Goal: Information Seeking & Learning: Check status

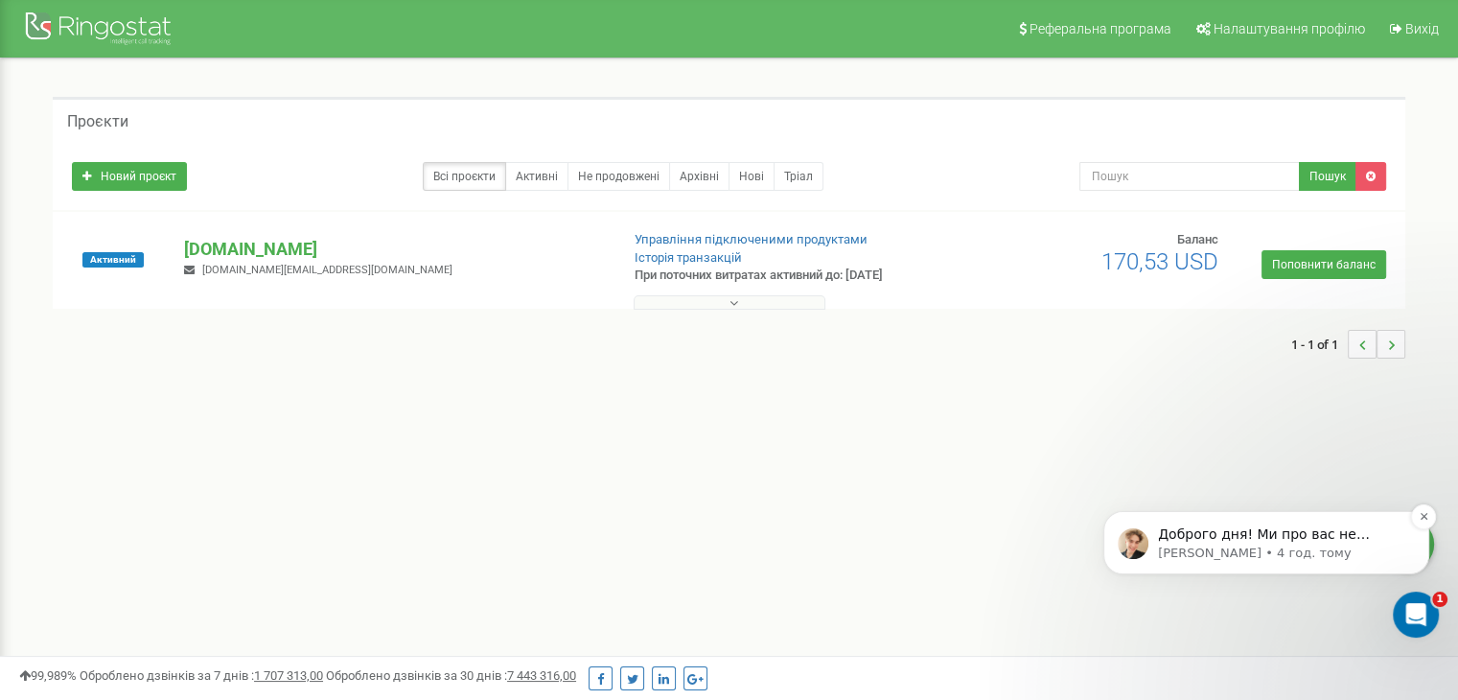
click at [1261, 542] on p "Доброго дня! Ми про вас не забули, питання ще в роботі, як все буде готово, одр…" at bounding box center [1281, 534] width 247 height 19
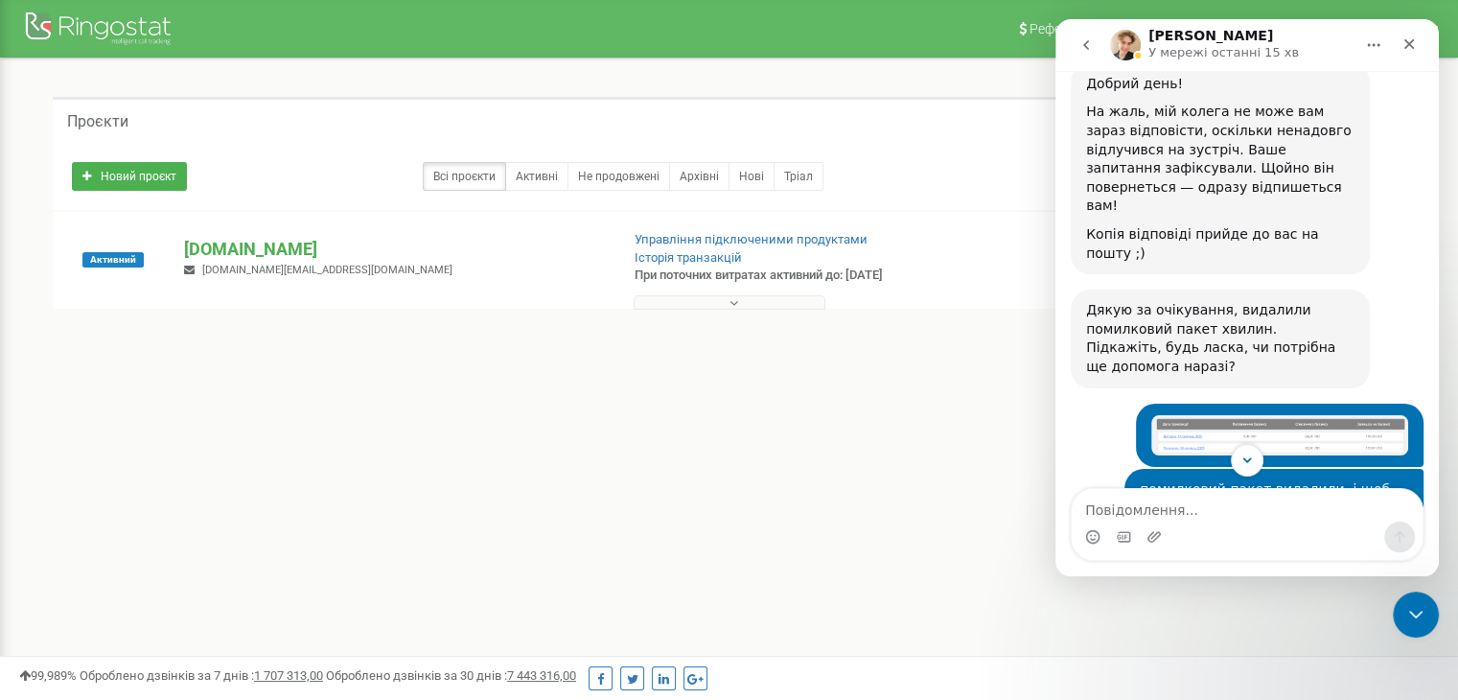
scroll to position [2926, 0]
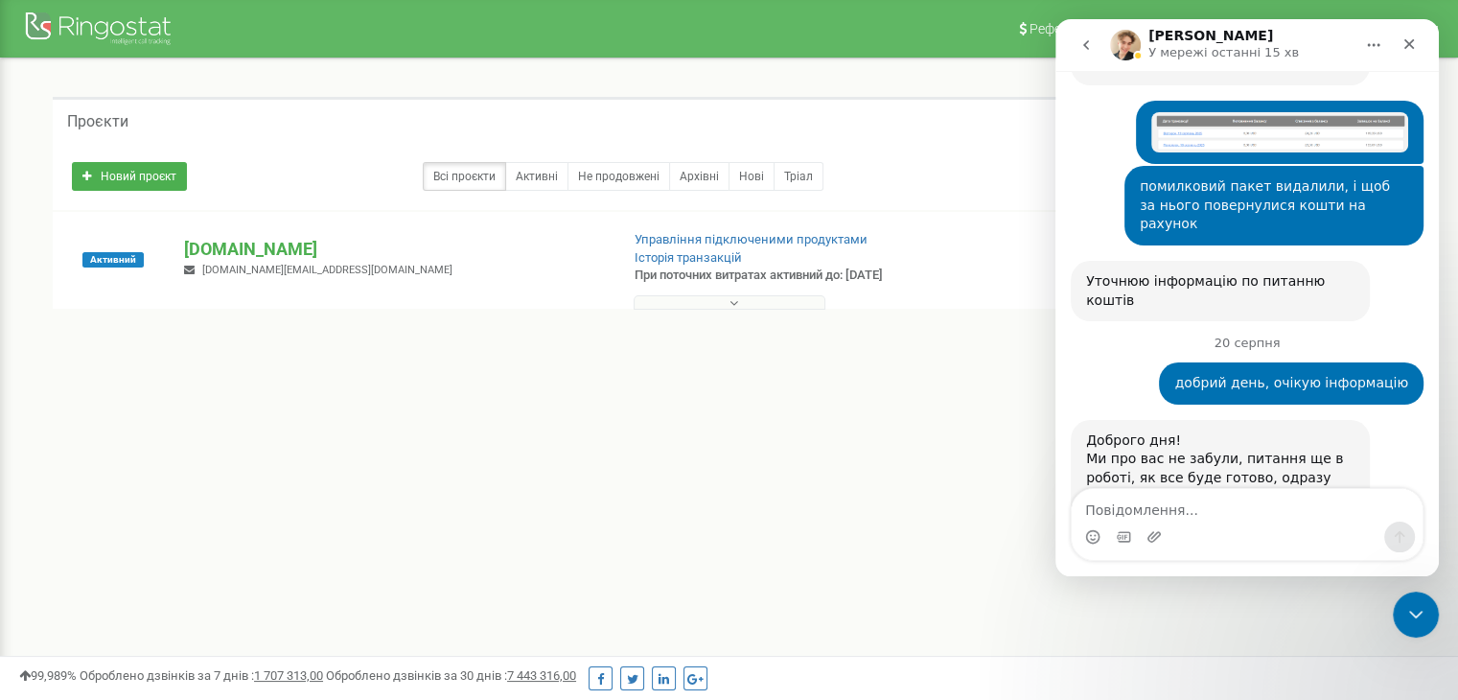
type textarea "p"
type textarea "l"
type textarea "дякую, з усім зрозуміло"
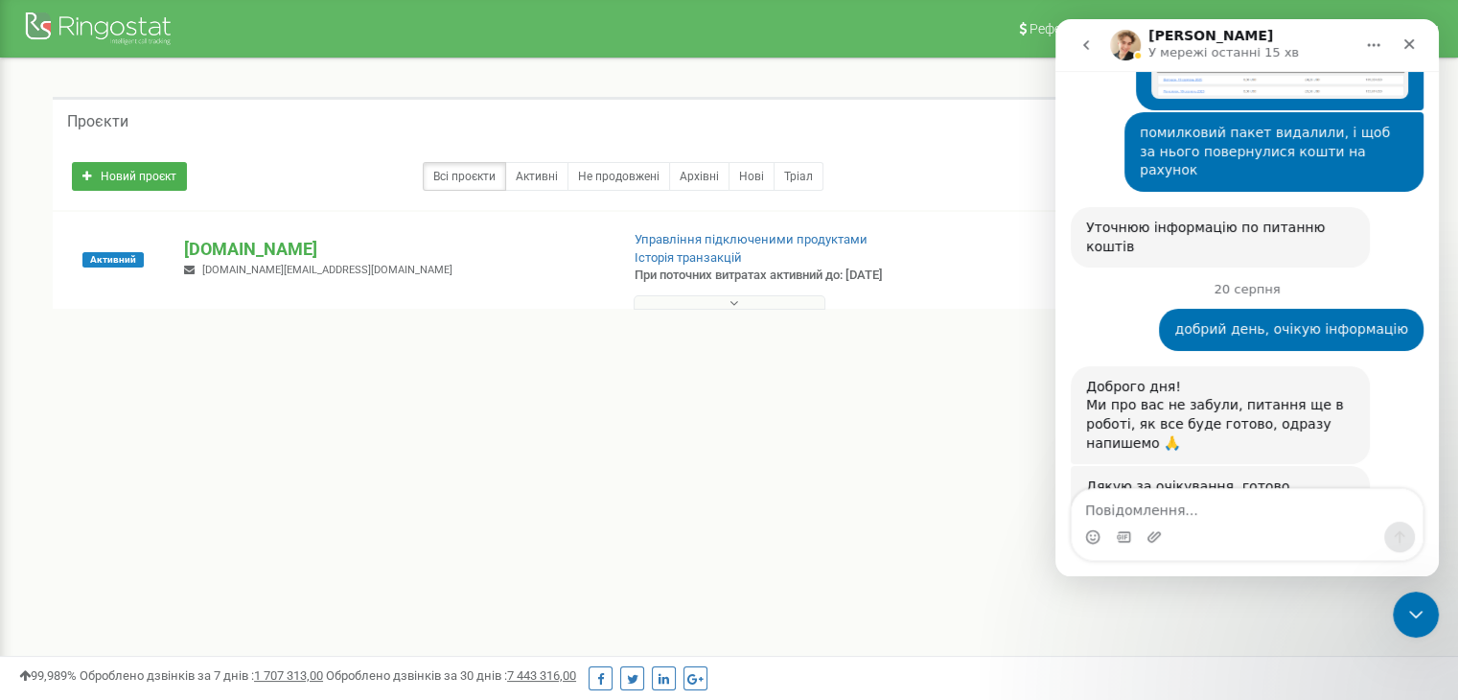
scroll to position [2984, 0]
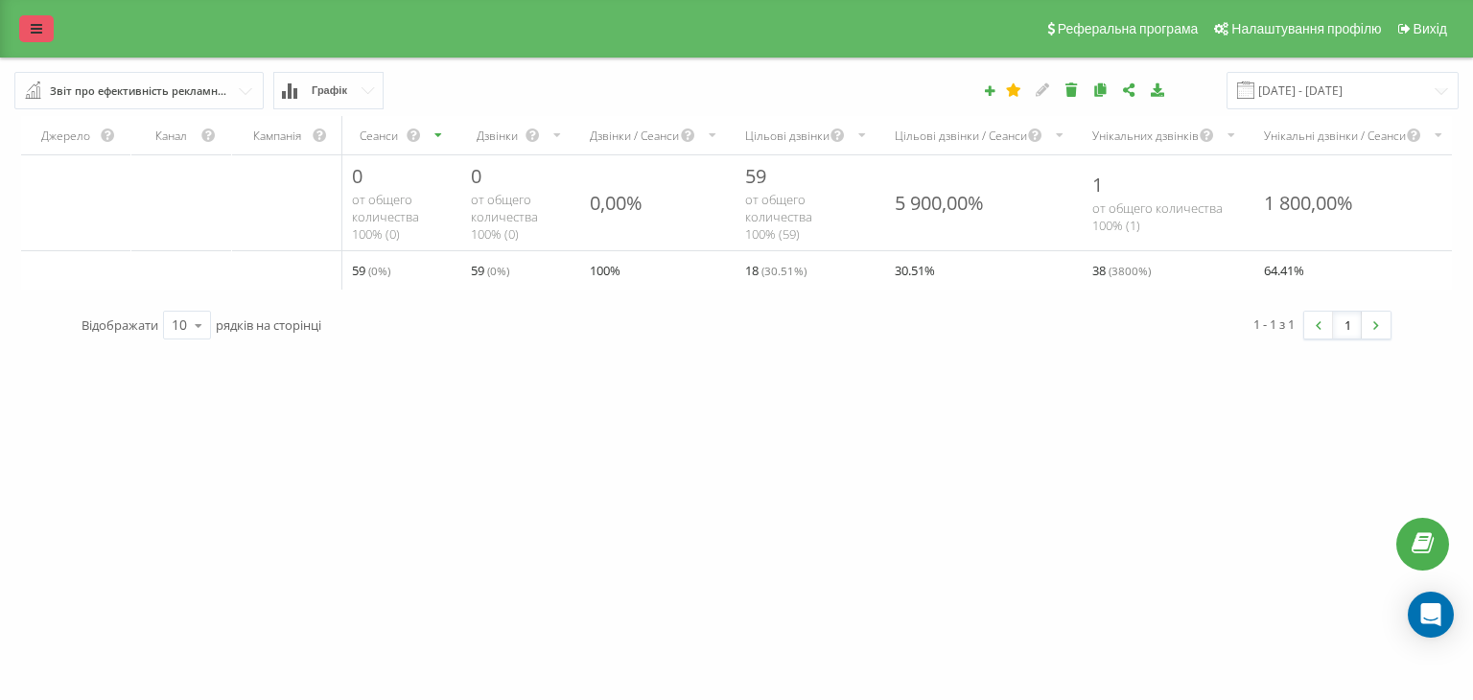
click at [42, 31] on link at bounding box center [36, 28] width 35 height 27
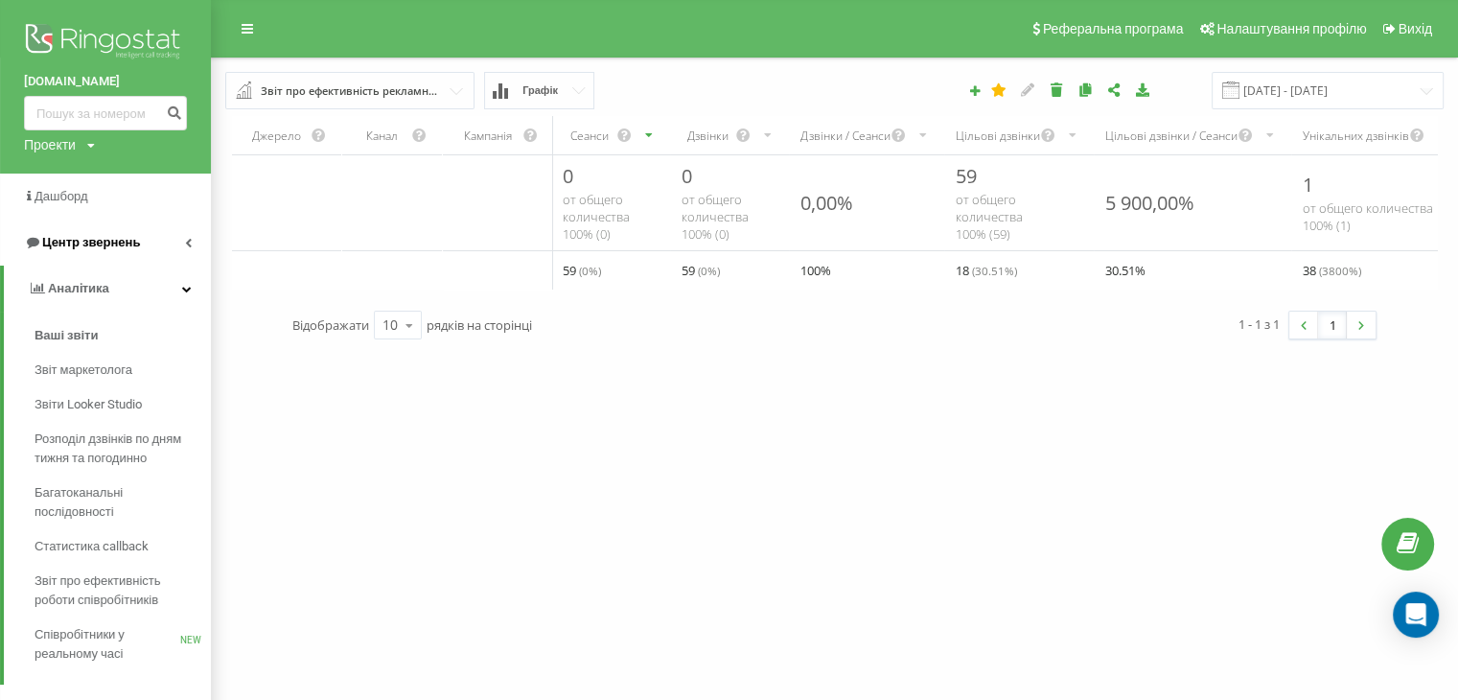
click at [176, 242] on link "Центр звернень" at bounding box center [105, 243] width 211 height 46
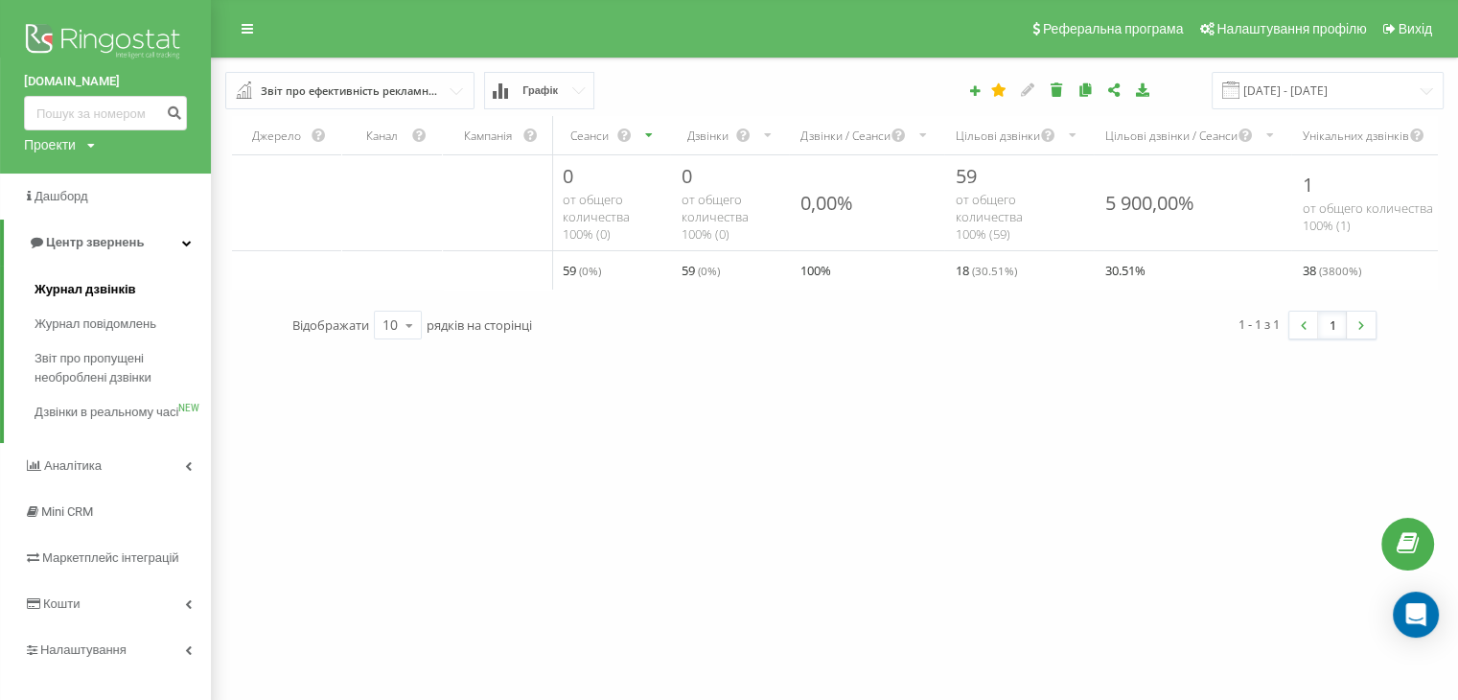
click at [84, 281] on span "Журнал дзвінків" at bounding box center [86, 289] width 102 height 19
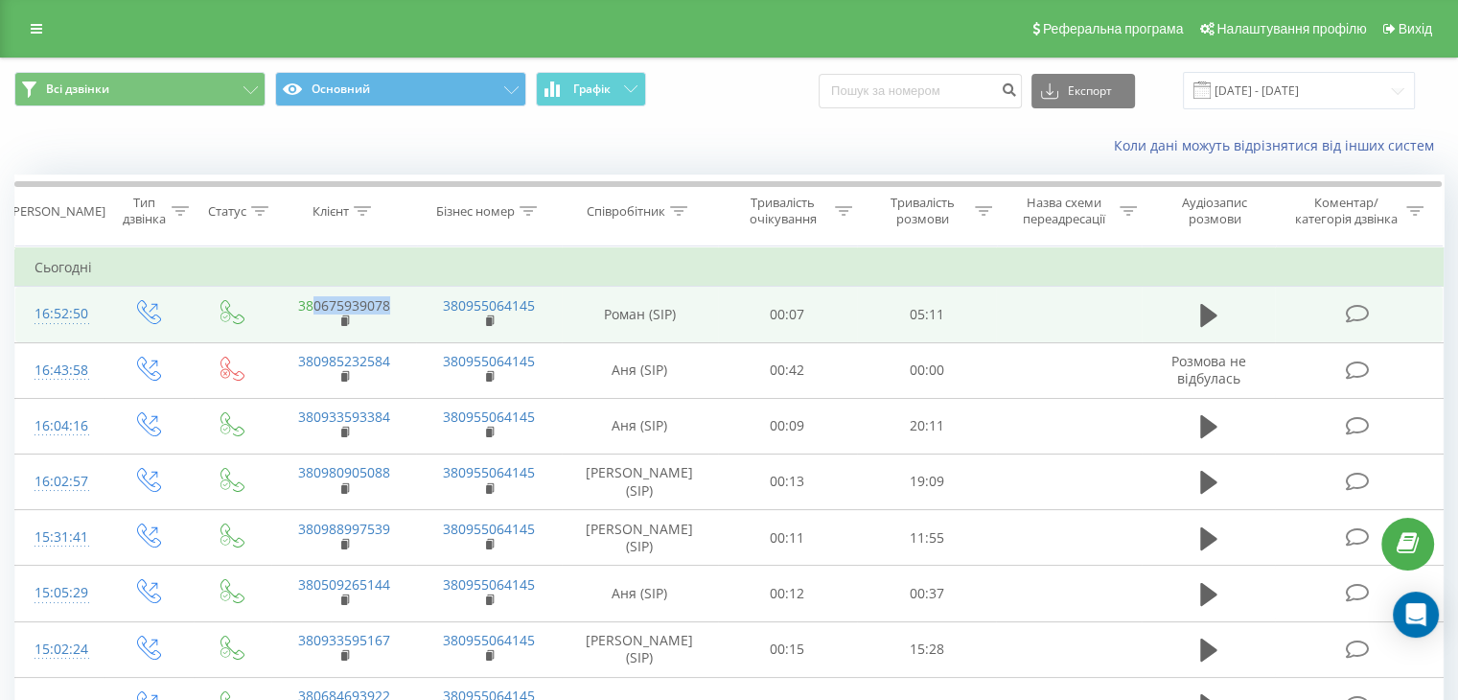
drag, startPoint x: 399, startPoint y: 300, endPoint x: 314, endPoint y: 308, distance: 84.7
click at [314, 308] on td "380675939078" at bounding box center [343, 315] width 145 height 56
copy link "0675939078"
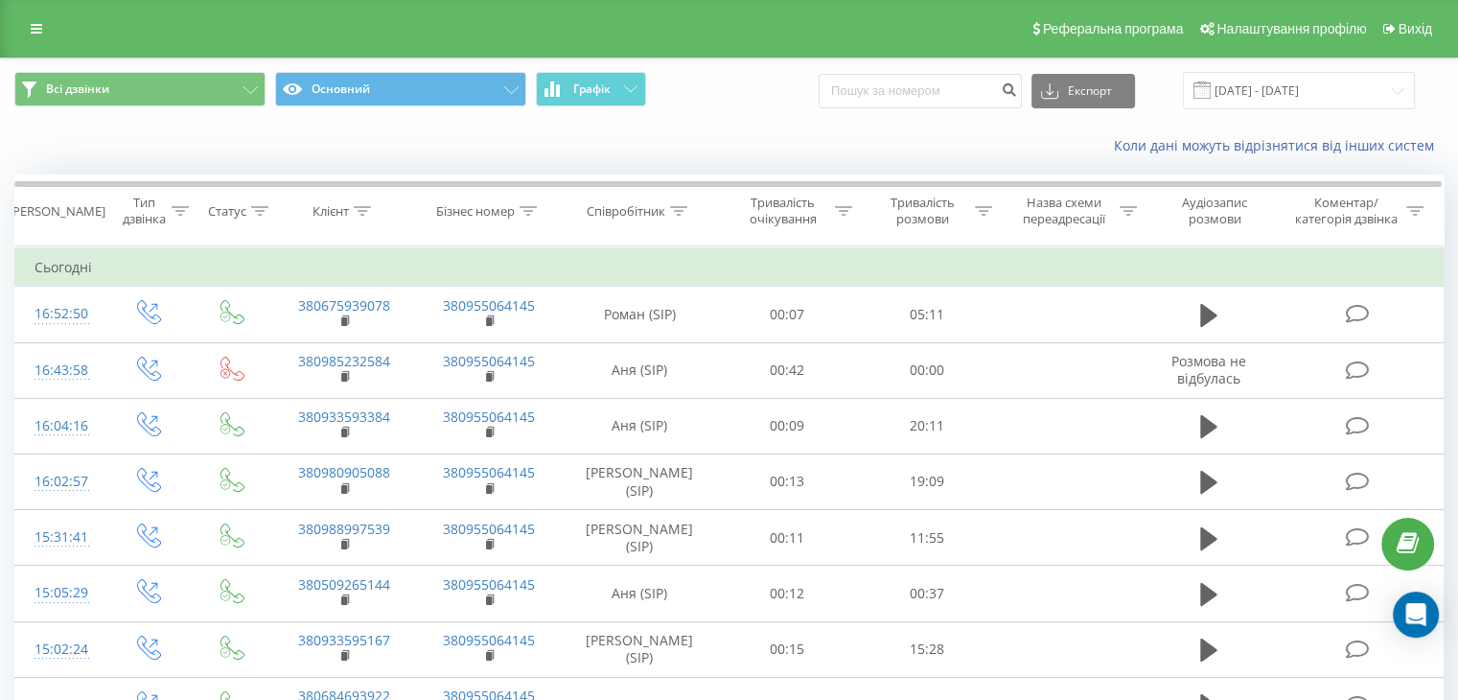
click at [890, 165] on div "Коли дані можуть відрізнятися вiд інших систем" at bounding box center [729, 146] width 1456 height 46
